Goal: Information Seeking & Learning: Learn about a topic

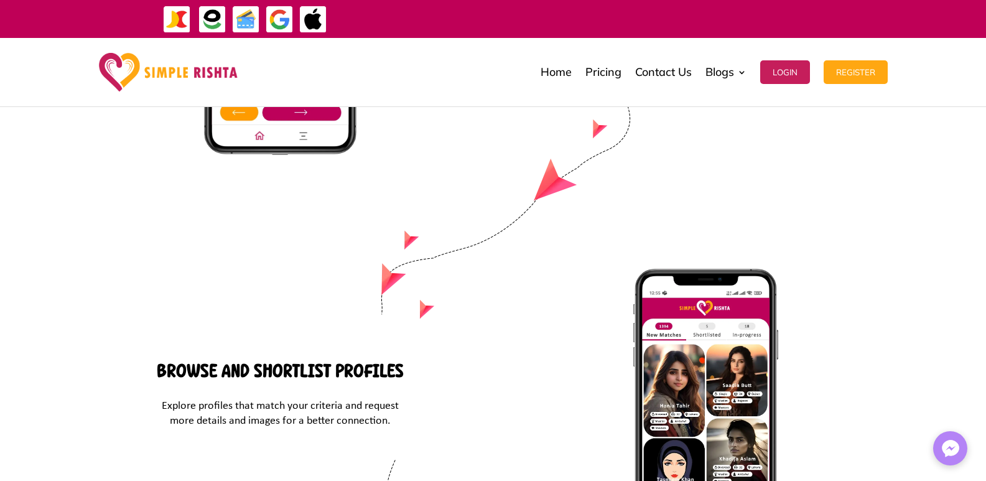
scroll to position [5282, 0]
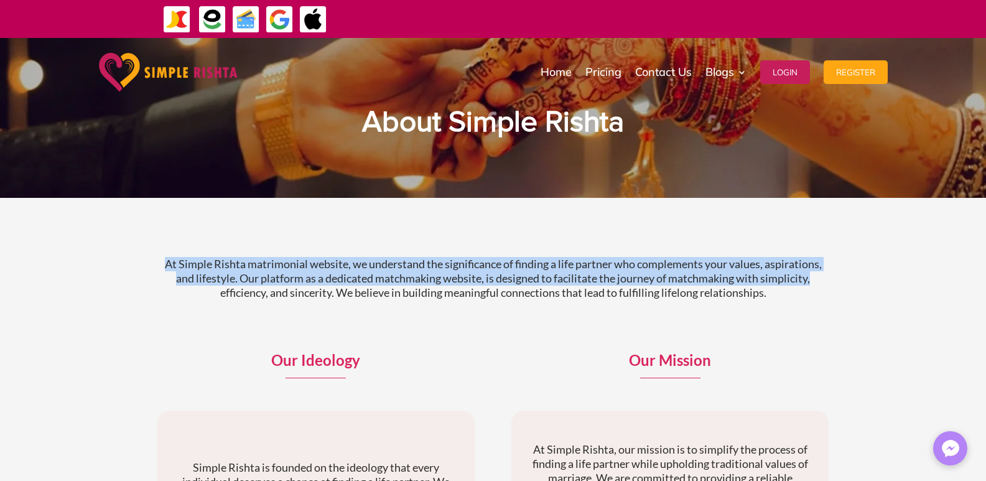
click at [814, 276] on div "At Simple Rishta matrimonial website, we understand the significance of finding…" at bounding box center [493, 462] width 986 height 528
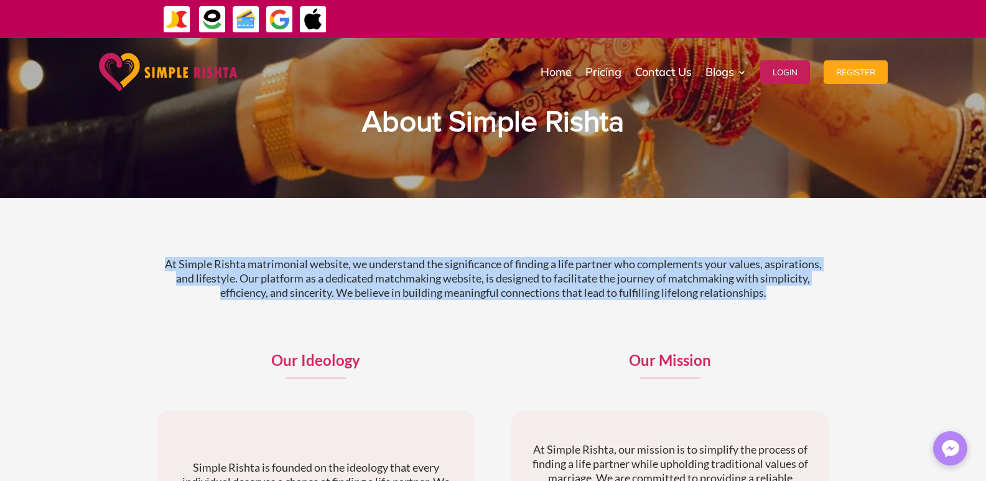
drag, startPoint x: 811, startPoint y: 292, endPoint x: 119, endPoint y: 257, distance: 692.6
click at [119, 257] on div "At Simple Rishta matrimonial website, we understand the significance of finding…" at bounding box center [493, 462] width 986 height 528
copy p "At Simple Rishta matrimonial website, we understand the significance of finding…"
